Goal: Task Accomplishment & Management: Use online tool/utility

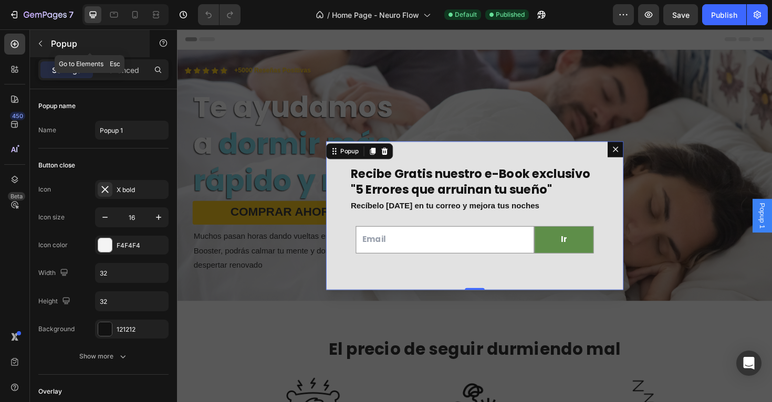
click at [44, 47] on icon "button" at bounding box center [40, 43] width 8 height 8
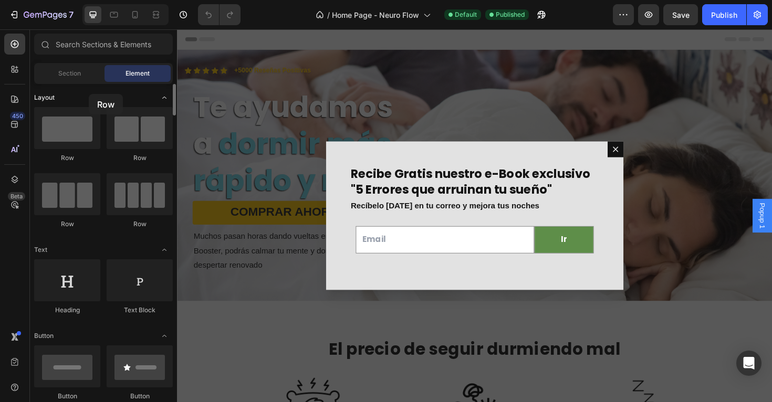
drag, startPoint x: 81, startPoint y: 129, endPoint x: 89, endPoint y: 94, distance: 35.4
click at [84, 48] on input "text" at bounding box center [103, 44] width 139 height 21
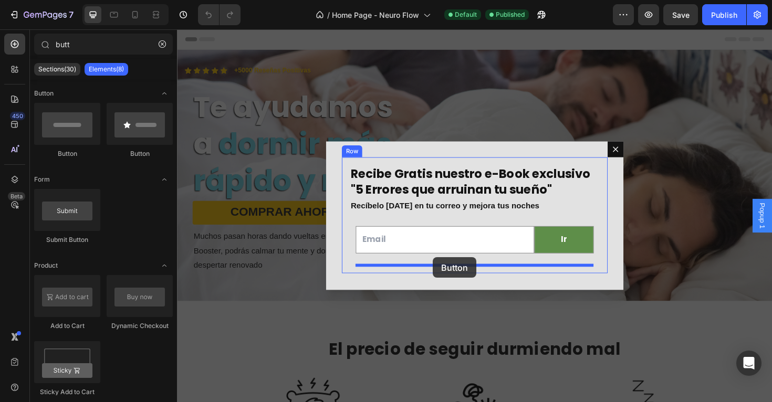
drag, startPoint x: 257, startPoint y: 157, endPoint x: 448, endPoint y: 271, distance: 222.2
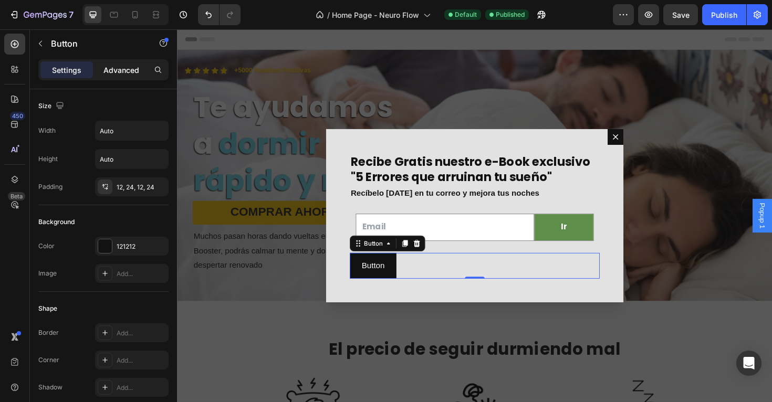
click at [126, 66] on p "Advanced" at bounding box center [121, 70] width 36 height 11
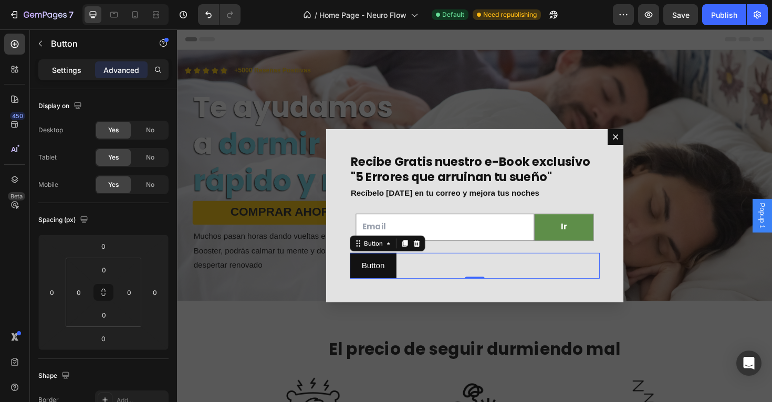
click at [64, 74] on p "Settings" at bounding box center [66, 70] width 29 height 11
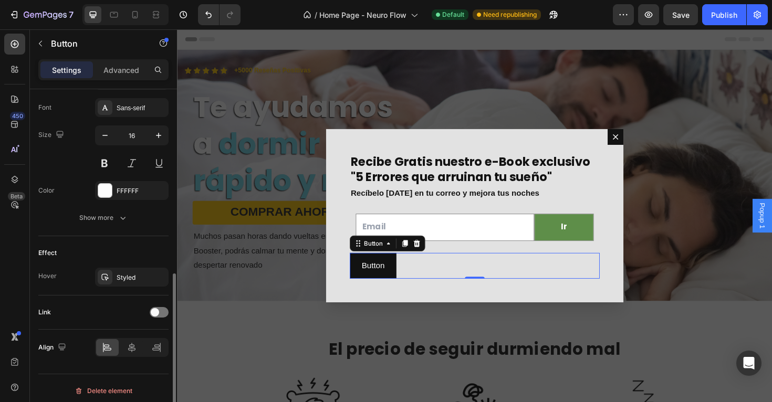
scroll to position [410, 0]
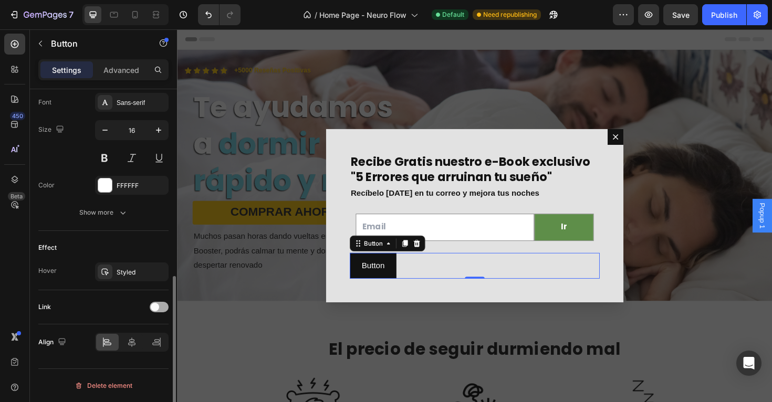
click at [158, 310] on div at bounding box center [159, 307] width 19 height 11
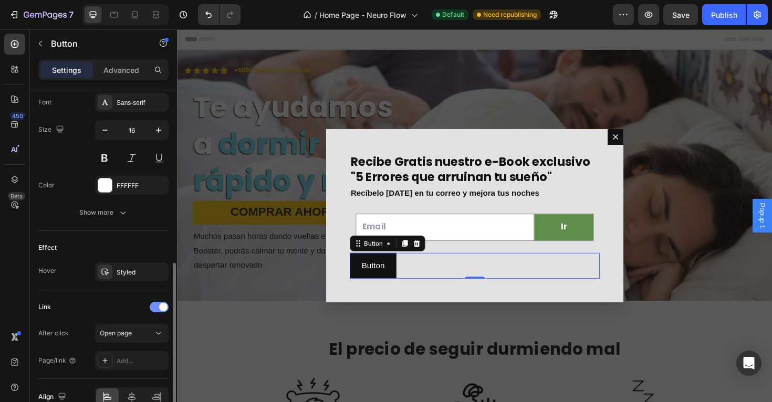
click at [158, 310] on div at bounding box center [159, 307] width 19 height 11
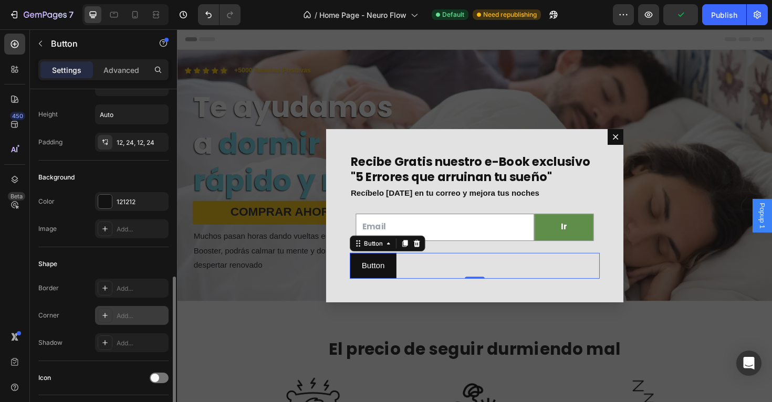
scroll to position [0, 0]
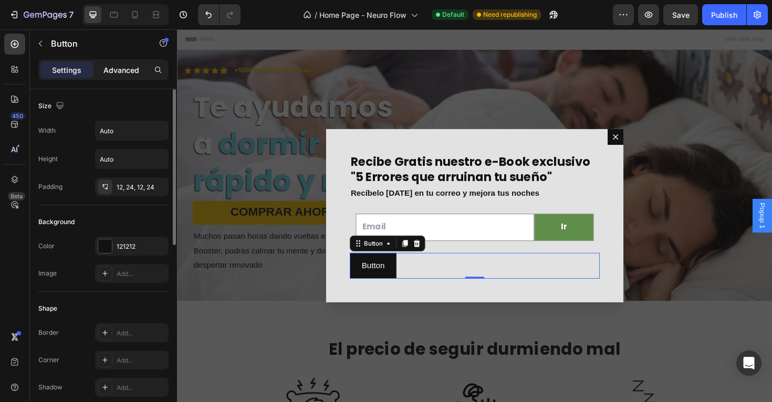
click at [119, 70] on p "Advanced" at bounding box center [121, 70] width 36 height 11
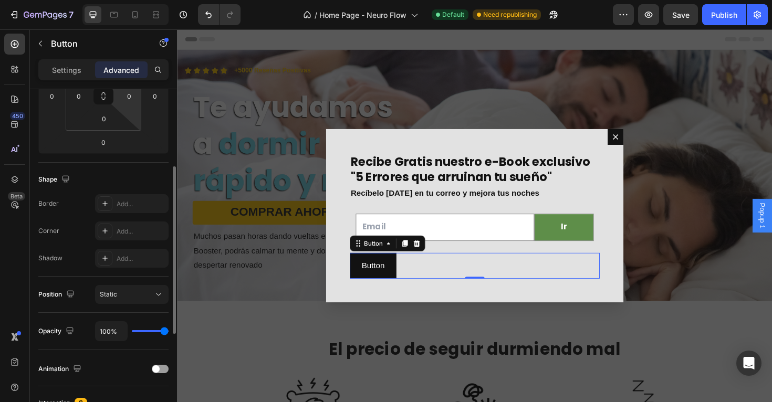
scroll to position [184, 0]
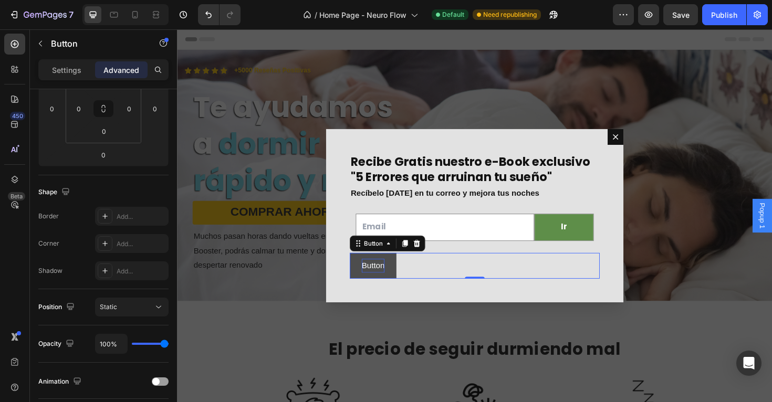
click at [384, 281] on p "Button" at bounding box center [384, 280] width 24 height 15
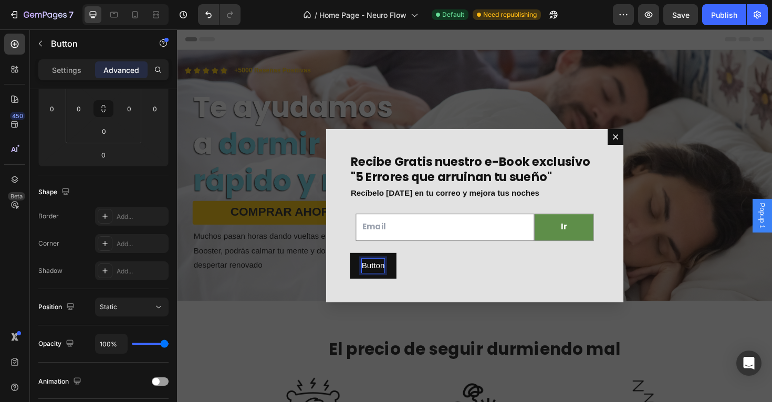
click at [429, 281] on div "Button Button 0" at bounding box center [492, 280] width 265 height 28
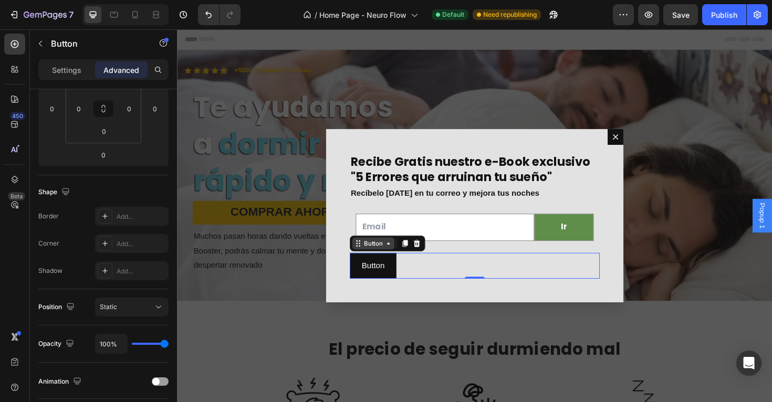
click at [398, 257] on icon "Dialog body" at bounding box center [401, 256] width 8 height 8
click at [428, 287] on div "Button Button Row 1 col Popup 0" at bounding box center [492, 280] width 265 height 28
click at [459, 277] on div "Button Button Row 1 col Popup 0" at bounding box center [492, 280] width 265 height 28
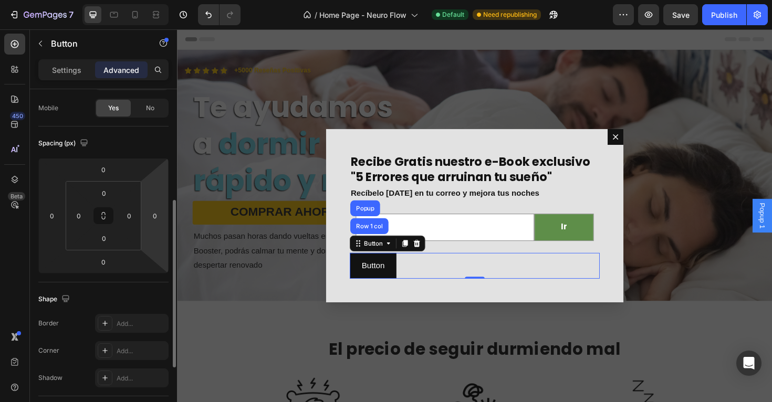
scroll to position [0, 0]
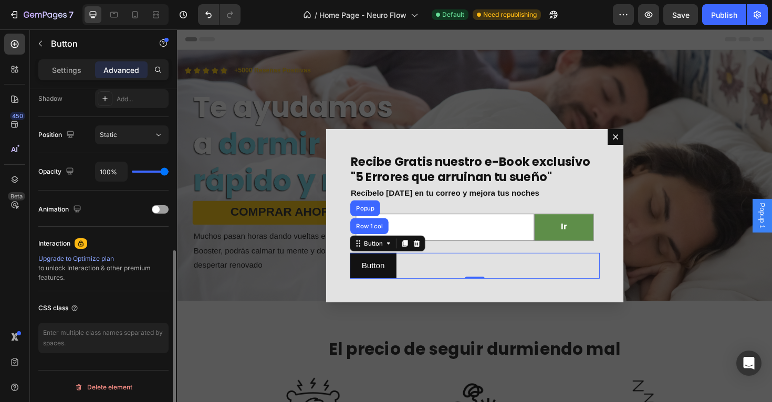
scroll to position [358, 0]
click at [62, 68] on p "Settings" at bounding box center [66, 70] width 29 height 11
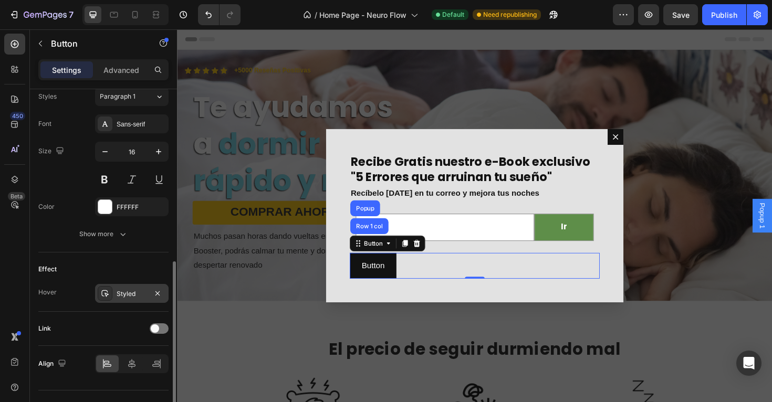
scroll to position [410, 0]
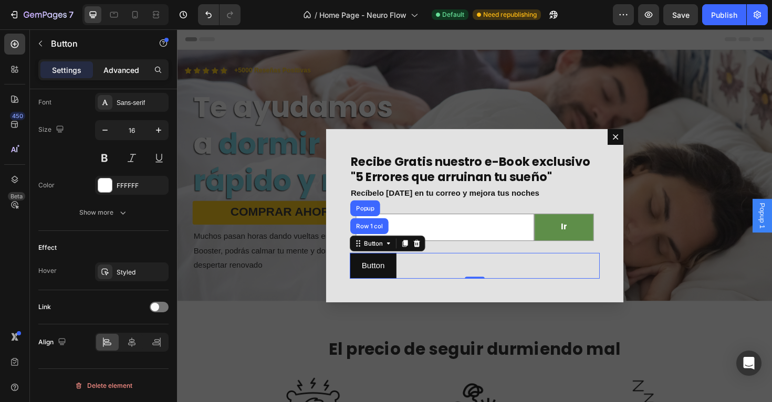
click at [128, 74] on p "Advanced" at bounding box center [121, 70] width 36 height 11
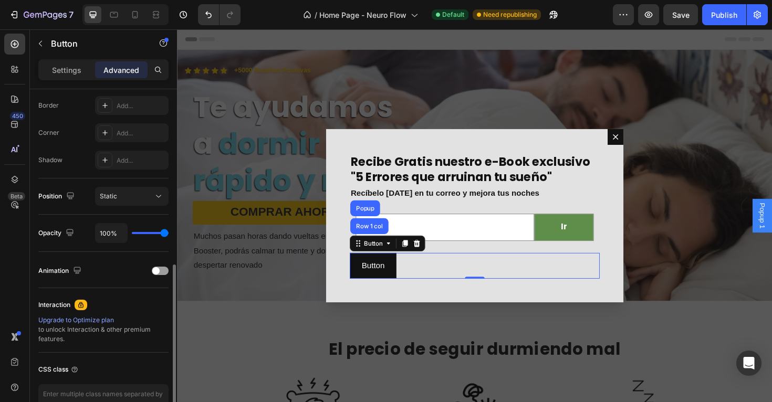
scroll to position [358, 0]
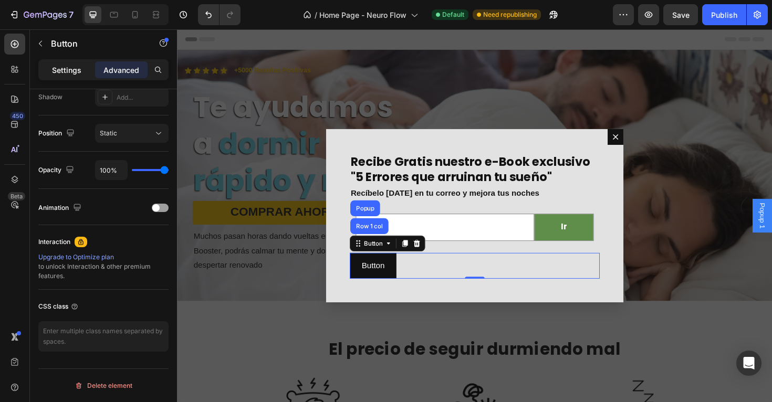
click at [76, 74] on p "Settings" at bounding box center [66, 70] width 29 height 11
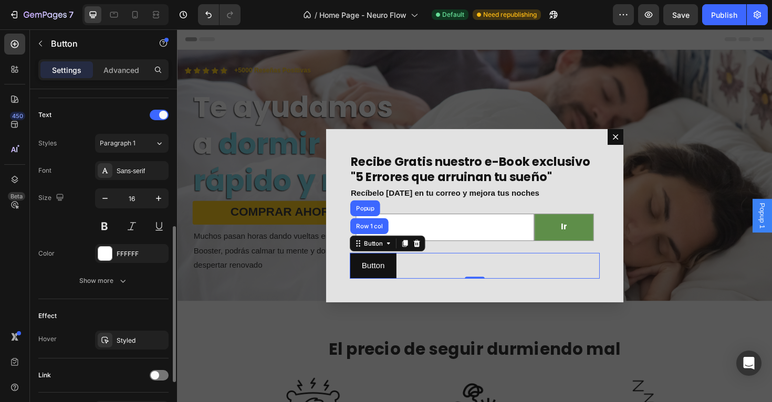
scroll to position [410, 0]
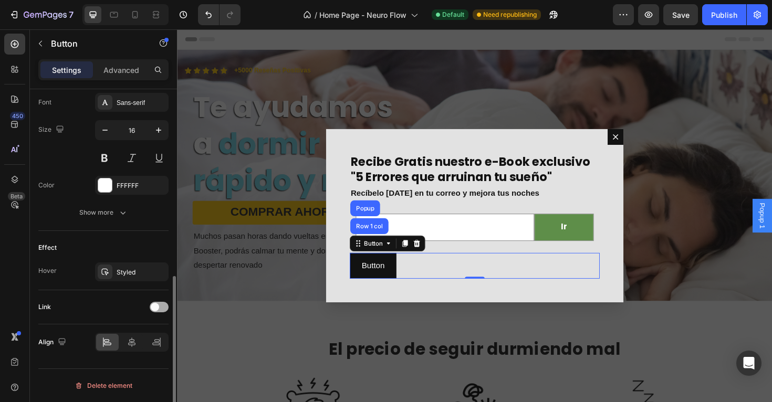
click at [161, 308] on div at bounding box center [159, 307] width 19 height 11
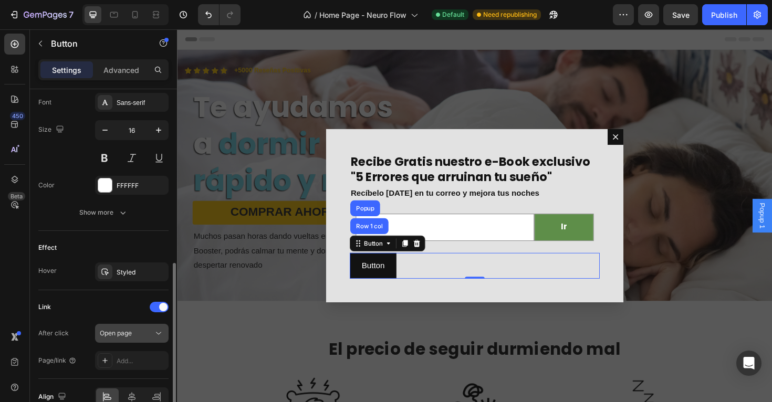
click at [130, 335] on span "Open page" at bounding box center [116, 333] width 32 height 8
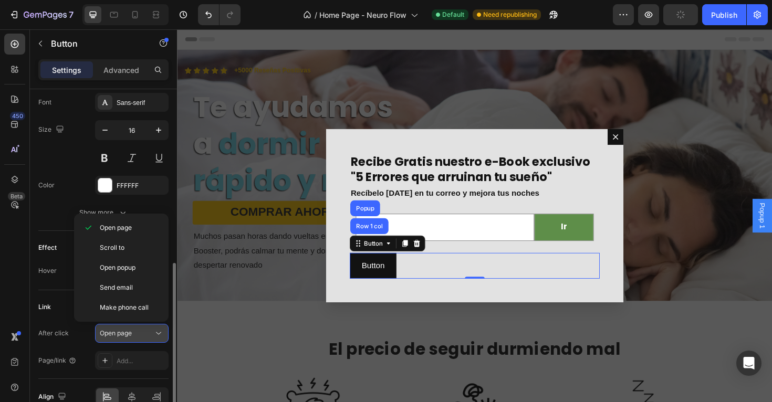
click at [130, 335] on span "Open page" at bounding box center [116, 333] width 32 height 8
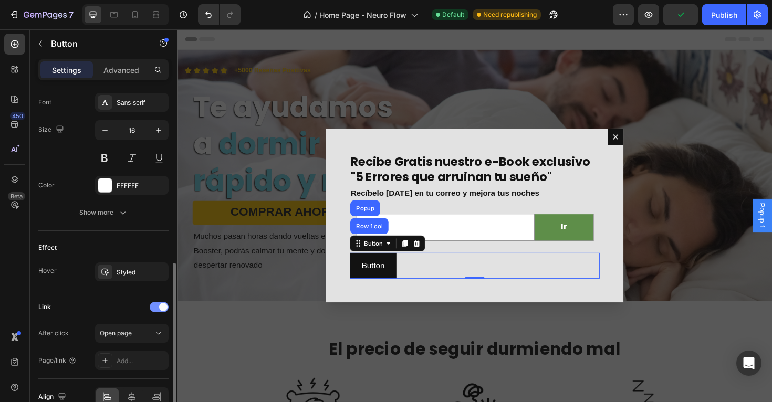
click at [165, 303] on div at bounding box center [159, 307] width 19 height 11
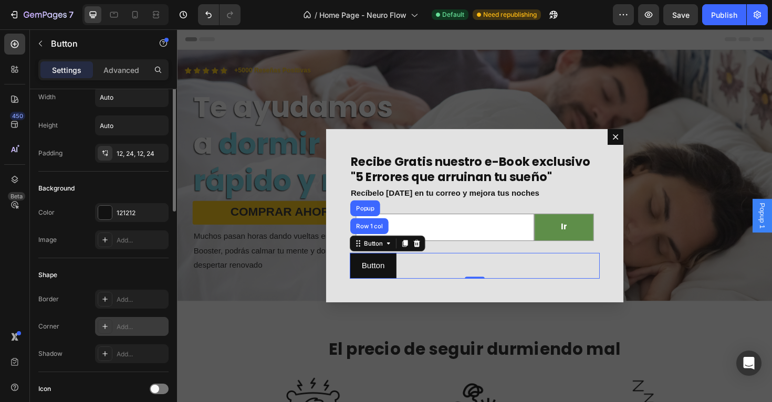
scroll to position [0, 0]
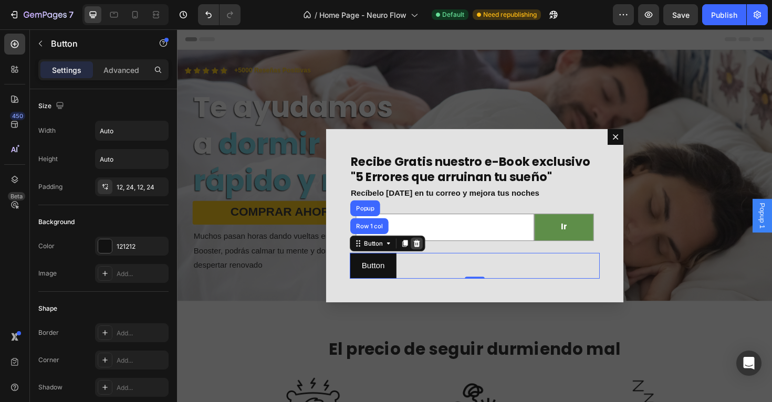
click at [434, 261] on div "Dialog body" at bounding box center [431, 256] width 13 height 13
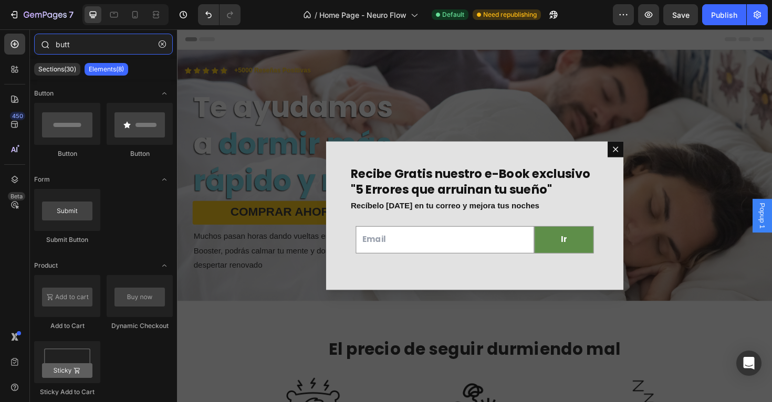
click at [72, 47] on input "butt" at bounding box center [103, 44] width 139 height 21
type input "b"
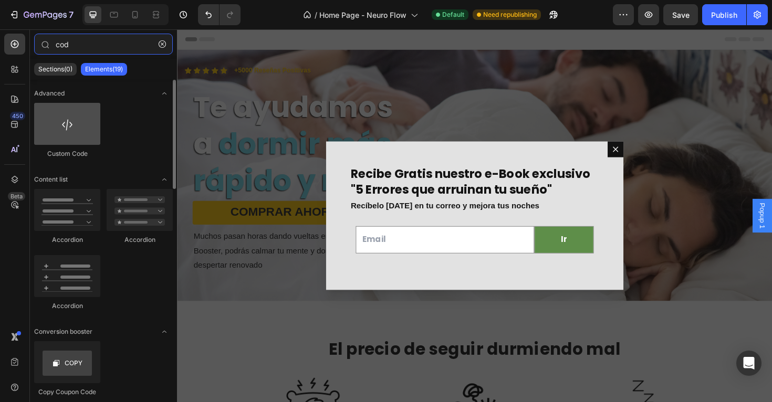
type input "cod"
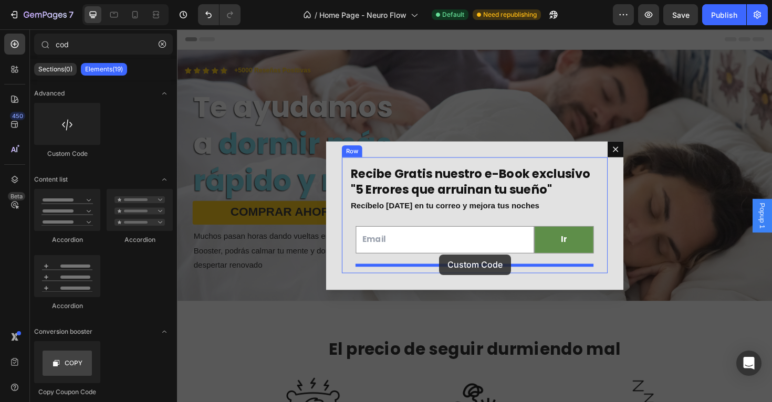
drag, startPoint x: 247, startPoint y: 143, endPoint x: 455, endPoint y: 268, distance: 242.5
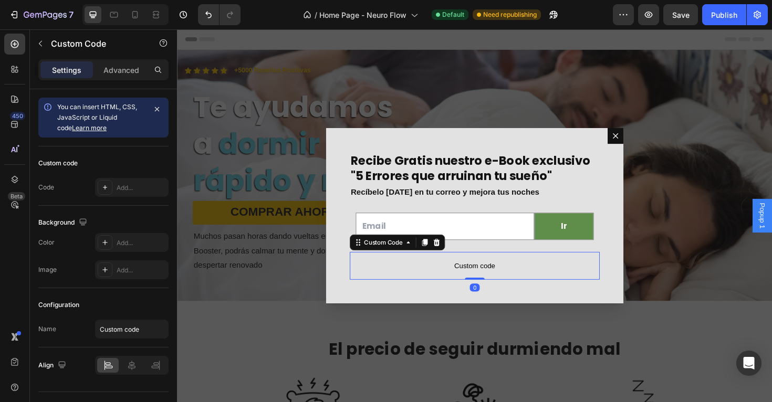
click at [451, 278] on span "Custom code" at bounding box center [492, 280] width 265 height 13
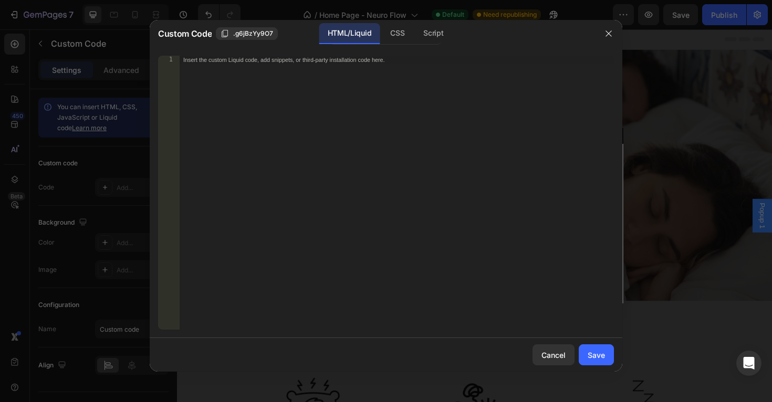
click at [330, 113] on div "Insert the custom Liquid code, add snippets, or third-party installation code h…" at bounding box center [396, 201] width 435 height 291
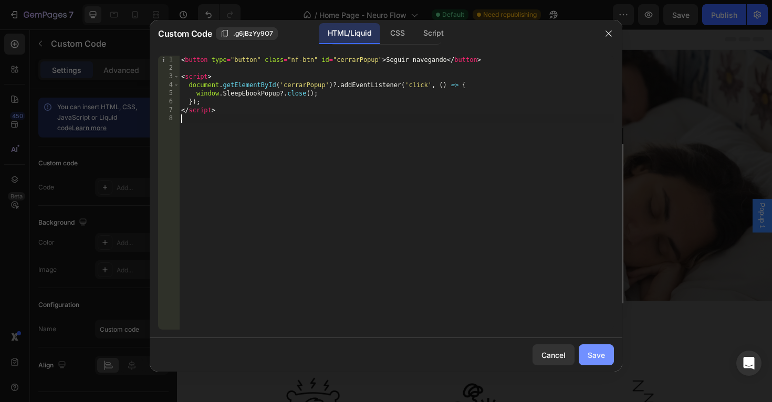
click at [588, 358] on div "Save" at bounding box center [596, 355] width 17 height 11
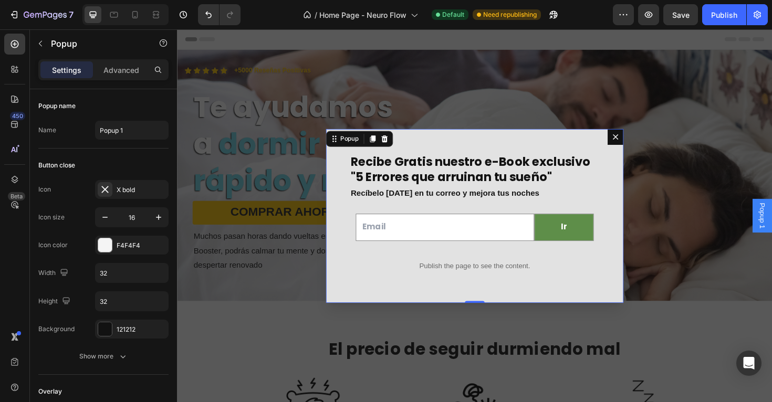
click at [643, 141] on icon "Dialog content" at bounding box center [642, 143] width 6 height 6
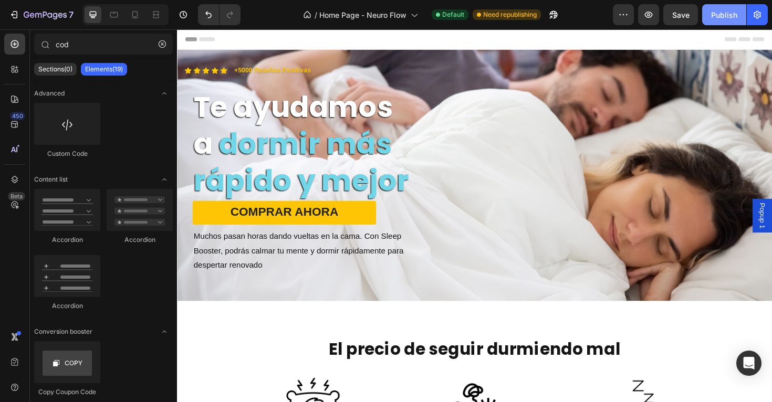
click at [716, 24] on button "Publish" at bounding box center [724, 14] width 44 height 21
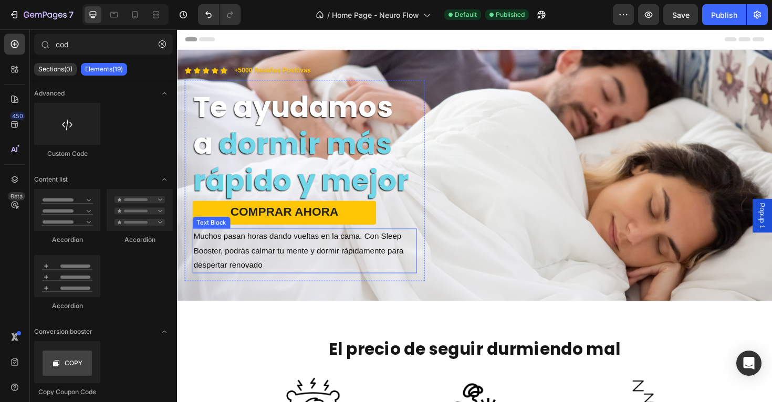
scroll to position [5, 0]
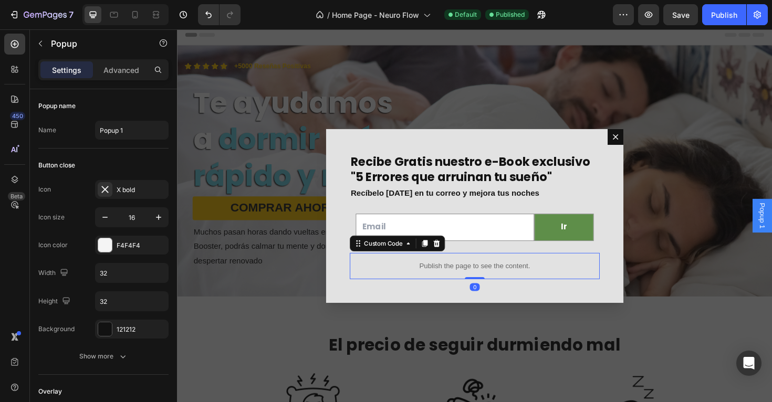
click at [473, 283] on p "Publish the page to see the content." at bounding box center [492, 280] width 265 height 11
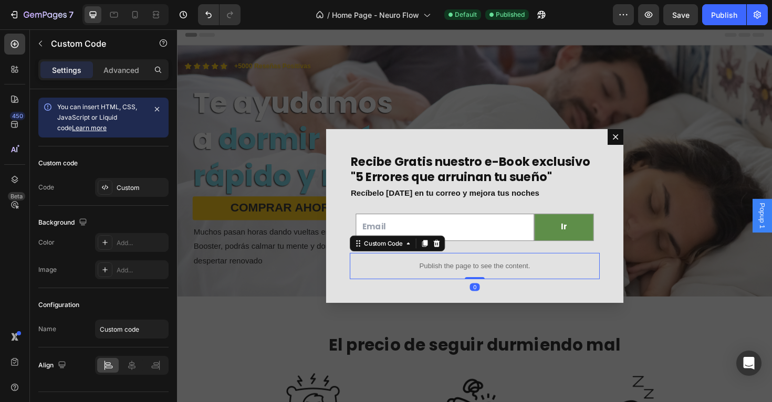
click at [473, 283] on p "Publish the page to see the content." at bounding box center [492, 280] width 265 height 11
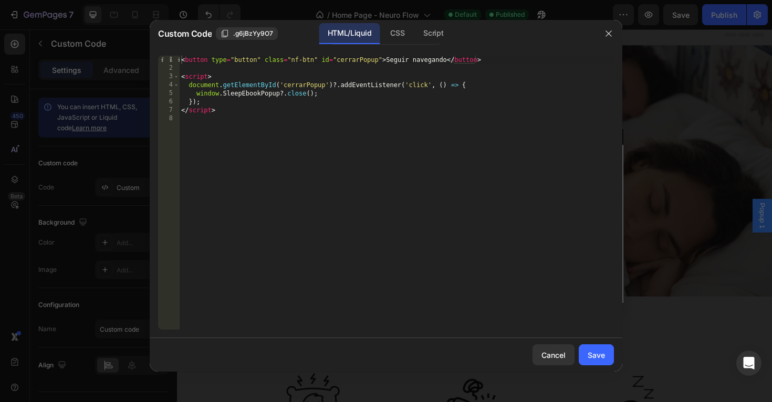
click at [357, 129] on div "< button type = "button" class = "nf-btn" id = "cerrarPopup" > Seguir navegando…" at bounding box center [396, 201] width 435 height 291
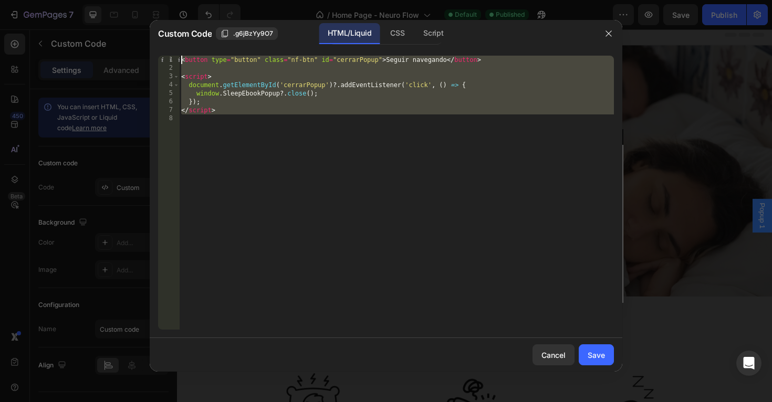
drag, startPoint x: 357, startPoint y: 129, endPoint x: 255, endPoint y: -4, distance: 167.5
click at [255, 0] on html "7 Version history / Home Page - Neuro Flow Default Published Preview Save Publi…" at bounding box center [386, 0] width 772 height 0
type textarea "<button type="button" class="nf-btn" id="cerrarPopup">Seguir navegando</button>"
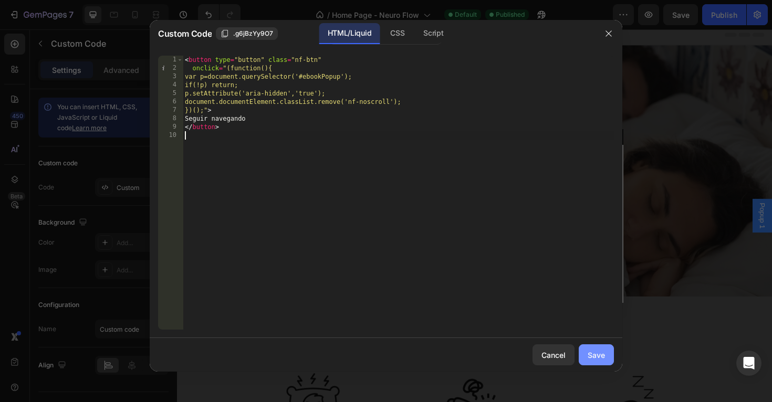
click at [592, 357] on div "Save" at bounding box center [596, 355] width 17 height 11
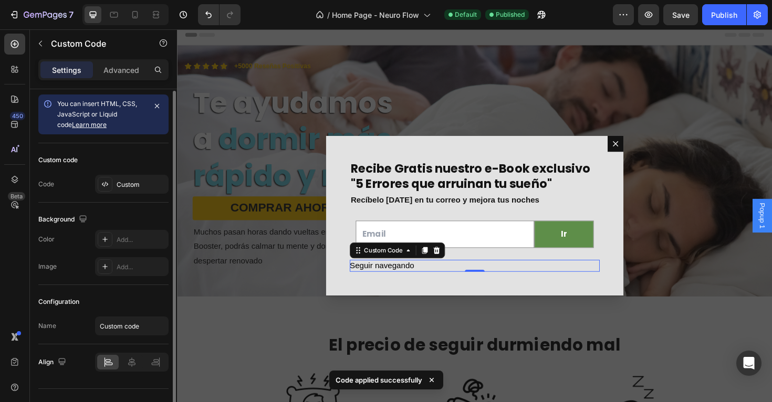
scroll to position [0, 0]
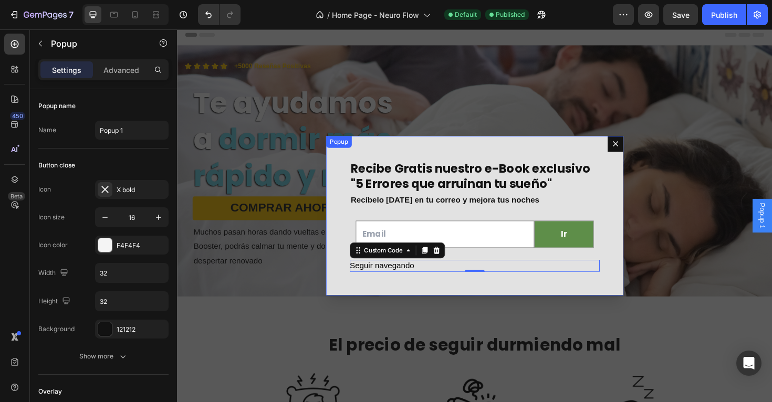
click at [417, 153] on div "Recibe Gratis nuestro e-Book exclusivo "5 Errores que arruinan tu sueño" Headin…" at bounding box center [492, 226] width 315 height 169
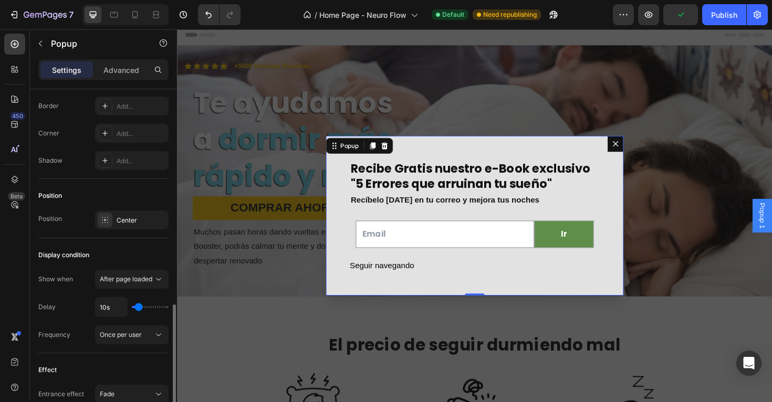
scroll to position [656, 0]
click at [137, 275] on span "After page loaded" at bounding box center [126, 278] width 53 height 8
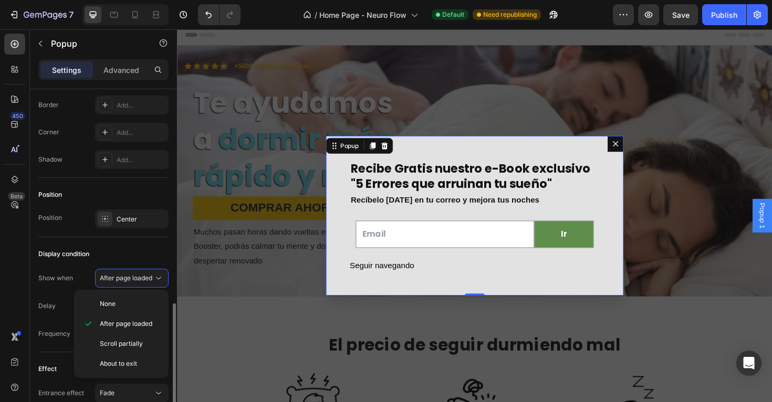
click at [130, 251] on div "Display condition" at bounding box center [103, 254] width 130 height 17
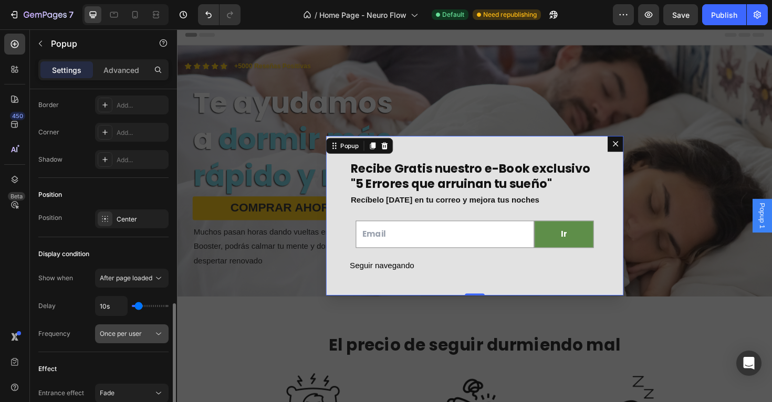
click at [119, 339] on button "Once per user" at bounding box center [132, 334] width 74 height 19
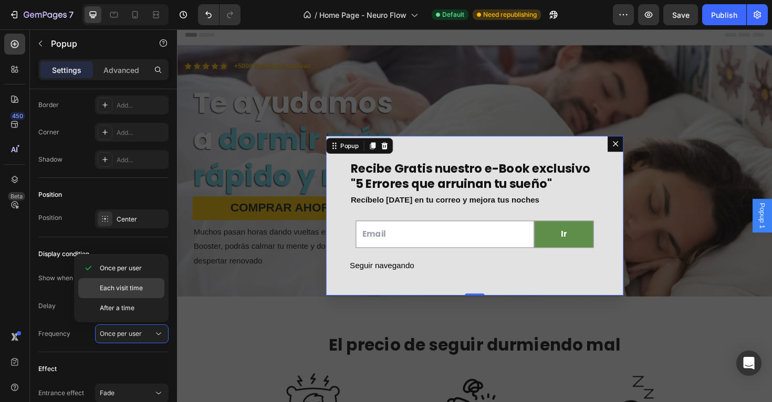
click at [129, 294] on div "Each visit time" at bounding box center [121, 288] width 86 height 20
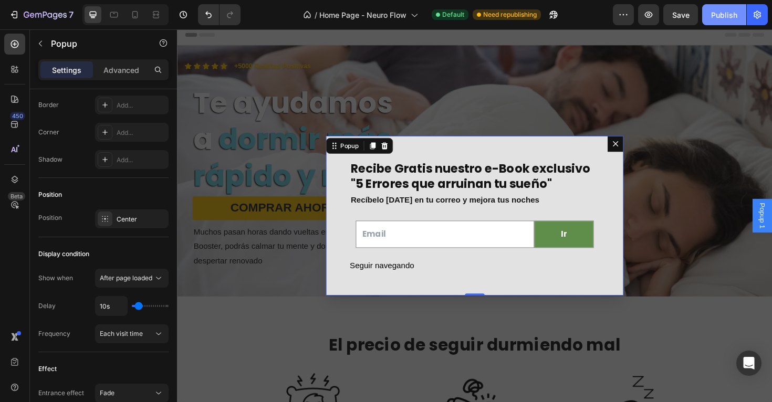
click at [724, 24] on button "Publish" at bounding box center [724, 14] width 44 height 21
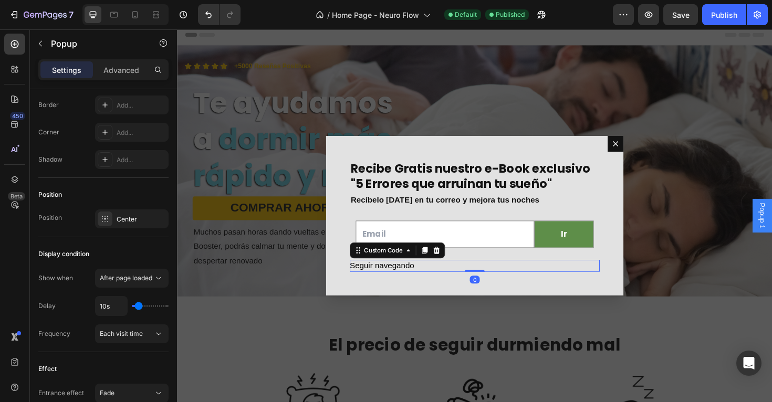
click at [437, 282] on div "Seguir navegando" at bounding box center [492, 280] width 265 height 13
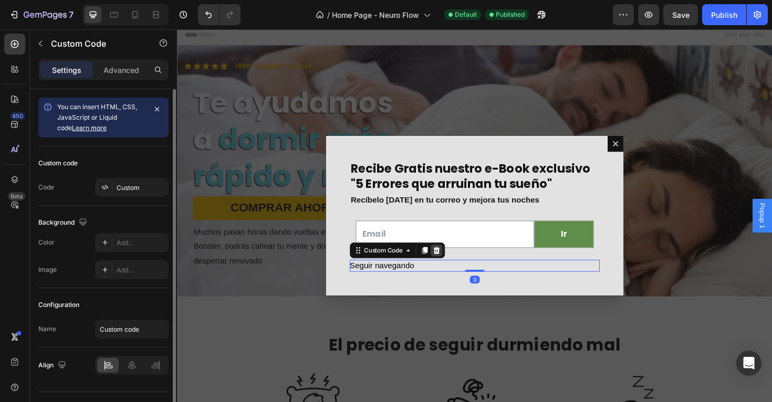
click at [452, 270] on div "Dialog body" at bounding box center [452, 263] width 13 height 13
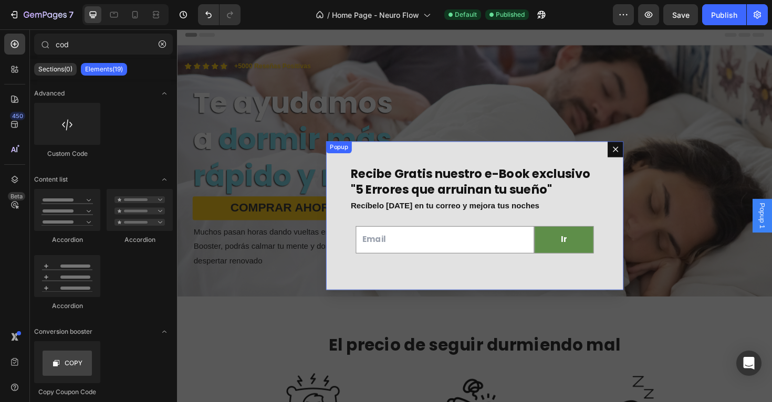
click at [644, 160] on icon "Dialog content" at bounding box center [641, 156] width 8 height 8
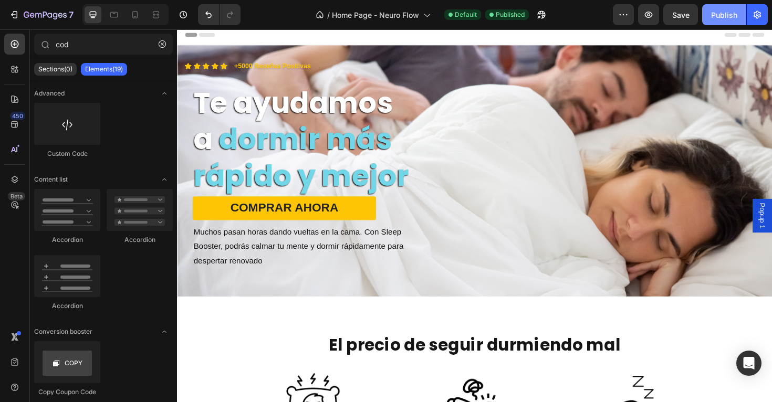
click at [720, 16] on div "Publish" at bounding box center [724, 14] width 26 height 11
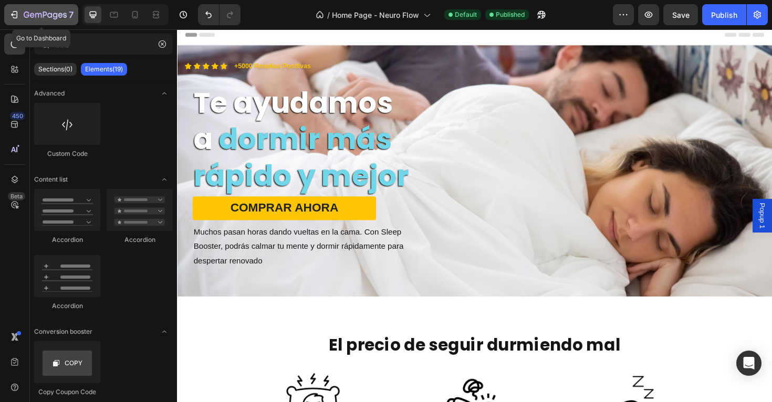
click at [17, 17] on icon "button" at bounding box center [14, 14] width 11 height 11
